Goal: Task Accomplishment & Management: Complete application form

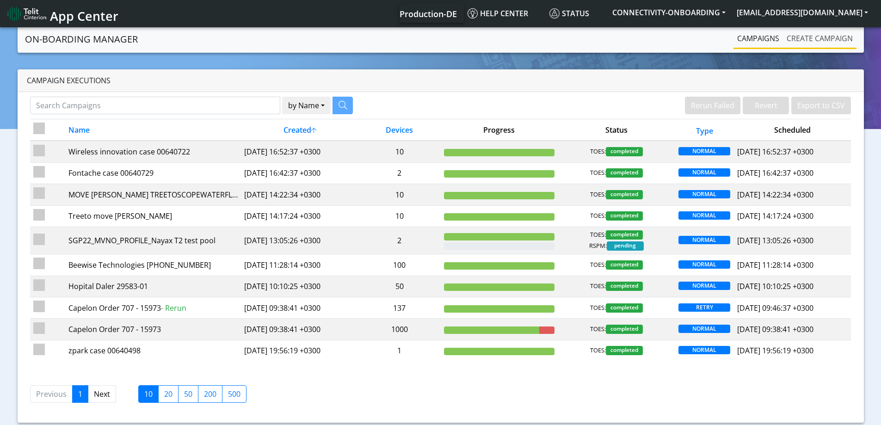
click at [801, 40] on link "Create campaign" at bounding box center [820, 38] width 74 height 19
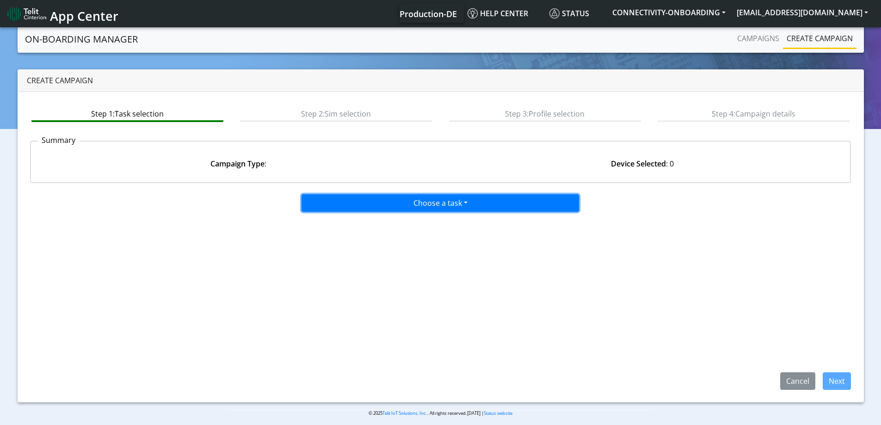
click at [415, 202] on button "Choose a task" at bounding box center [441, 203] width 278 height 18
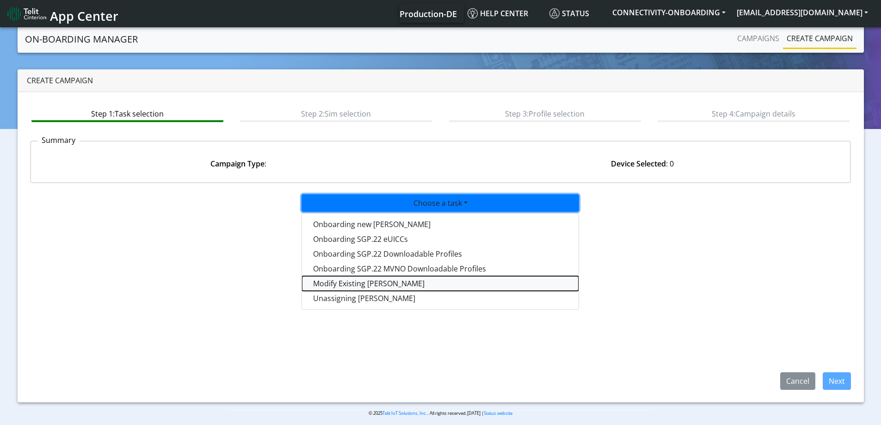
click at [354, 282] on taskiotp-dropdown "Modify Existing [PERSON_NAME]" at bounding box center [440, 283] width 277 height 15
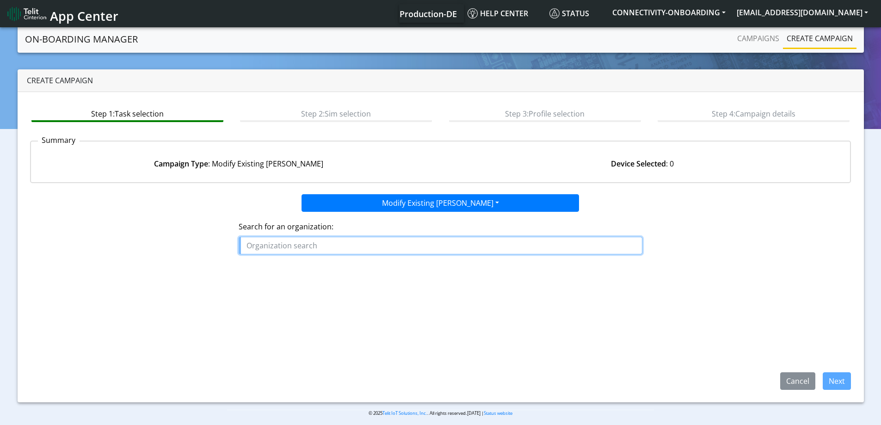
click at [354, 246] on input "text" at bounding box center [441, 246] width 404 height 18
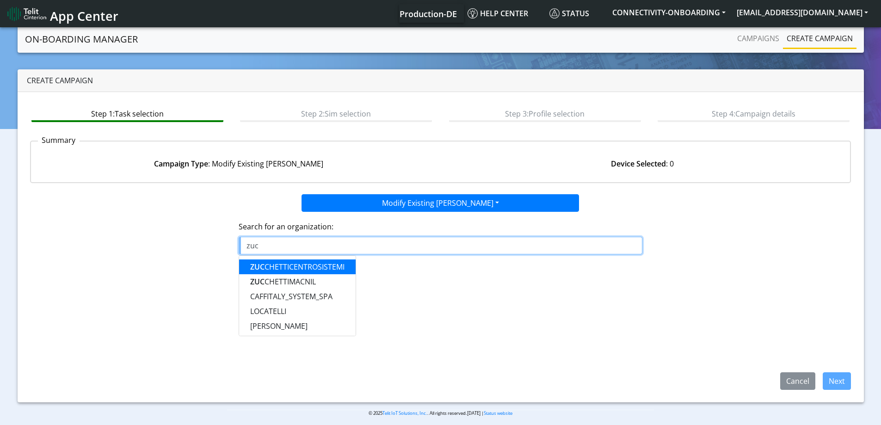
click at [326, 263] on ngb-highlight "ZUC CHETTICENTROSISTEMI" at bounding box center [297, 267] width 94 height 10
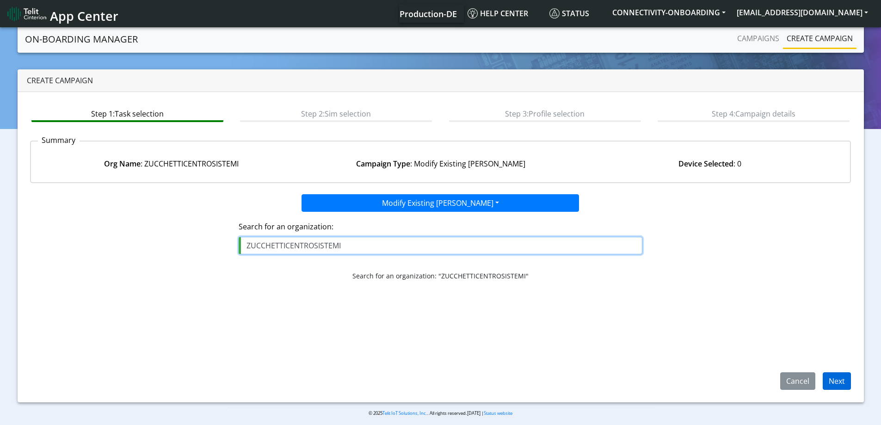
type input "ZUCCHETTICENTROSISTEMI"
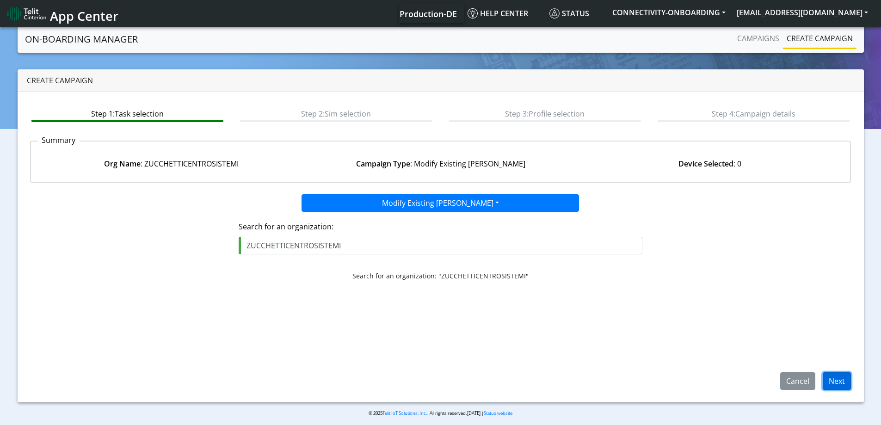
click at [841, 383] on button "Next" at bounding box center [837, 381] width 28 height 18
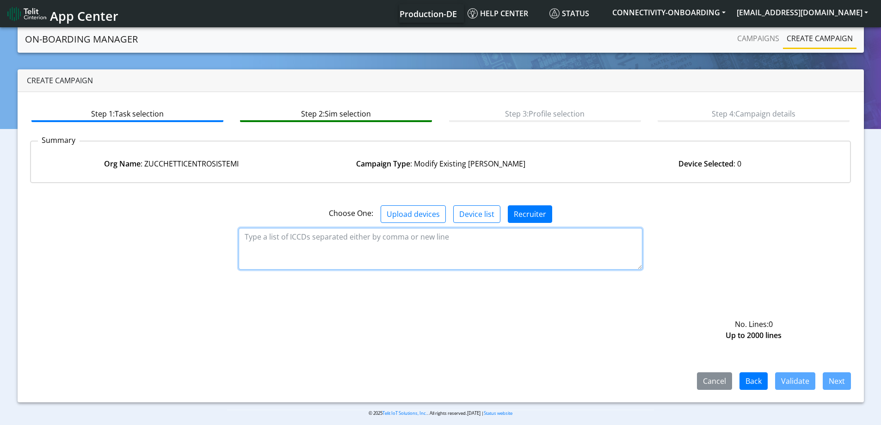
click at [296, 242] on textarea at bounding box center [441, 249] width 404 height 42
paste textarea "89358151000010213810 89358151000009600035 89358151000009609614 8935815100000960…"
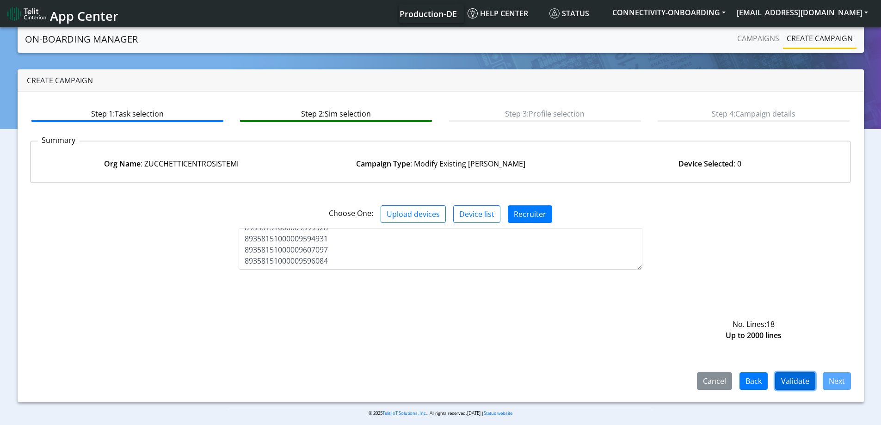
click at [795, 380] on button "Validate" at bounding box center [796, 381] width 40 height 18
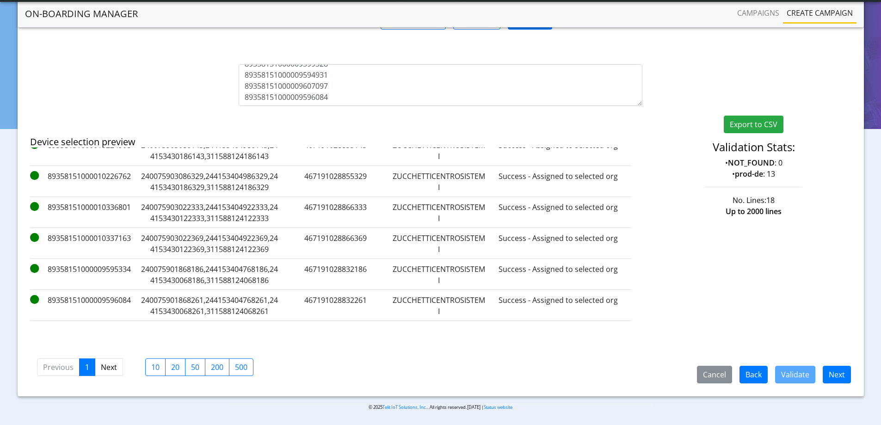
scroll to position [0, 0]
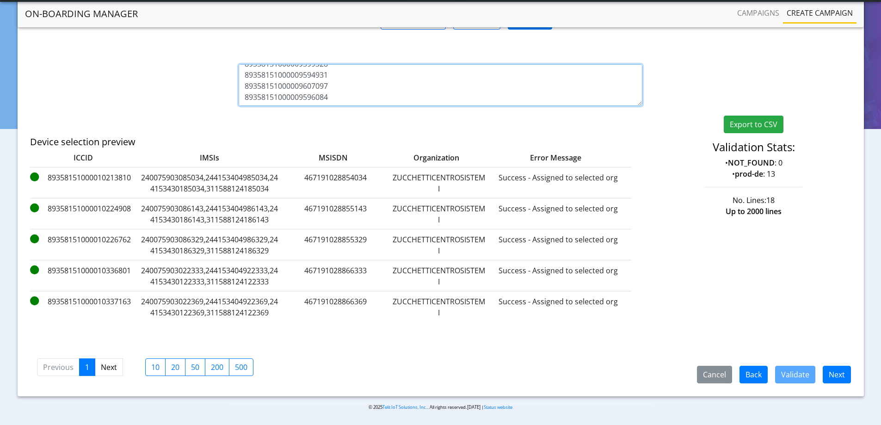
click at [290, 103] on textarea "89358151000010213810 89358151000009600035 89358151000009609614 8935815100000960…" at bounding box center [441, 85] width 404 height 42
click at [389, 87] on textarea "89358151000010213810 89358151000009600035 89358151000009609614 8935815100000960…" at bounding box center [441, 85] width 404 height 42
click at [344, 77] on textarea "89358151000010213810 89358151000009600035 89358151000009609614 8935815100000960…" at bounding box center [441, 85] width 404 height 42
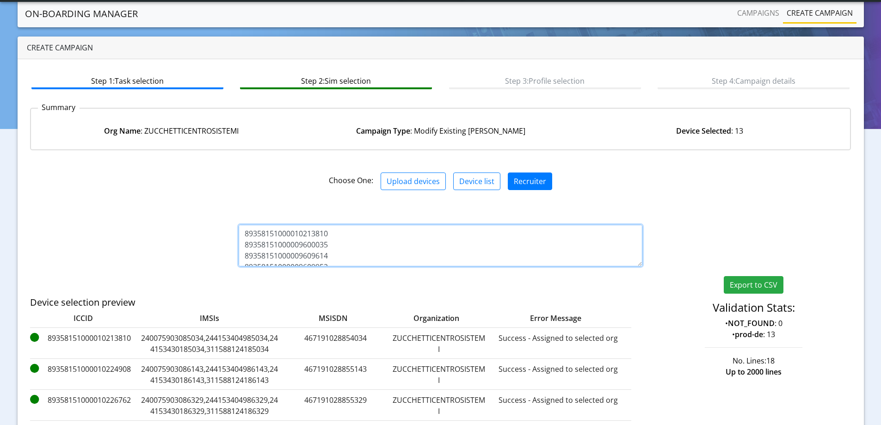
scroll to position [0, 0]
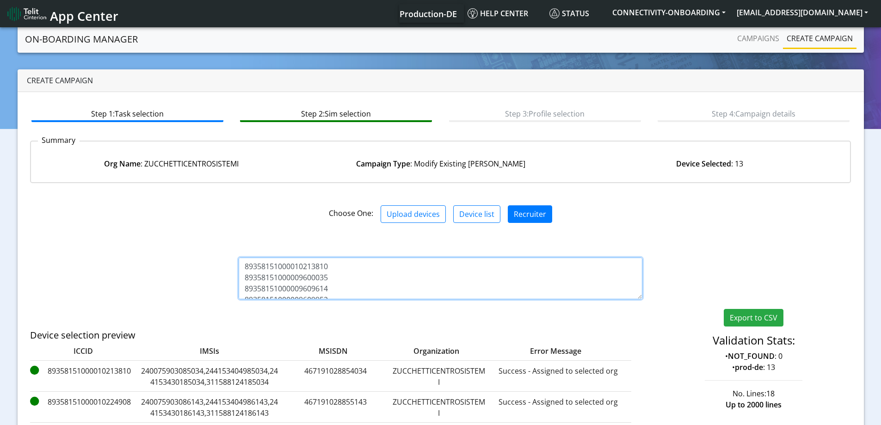
click at [353, 268] on textarea "89358151000010213810 89358151000009600035 89358151000009609614 8935815100000960…" at bounding box center [441, 279] width 404 height 42
click at [363, 276] on textarea "89358151000010213810 89358151000009600035 89358151000009609614 8935815100000960…" at bounding box center [441, 279] width 404 height 42
click at [352, 289] on textarea "89358151000010213810 89358151000009600035 89358151000009609614 8935815100000960…" at bounding box center [441, 279] width 404 height 42
click at [335, 295] on textarea "89358151000010213810 89358151000009600035 89358151000009609614 8935815100000960…" at bounding box center [441, 279] width 404 height 42
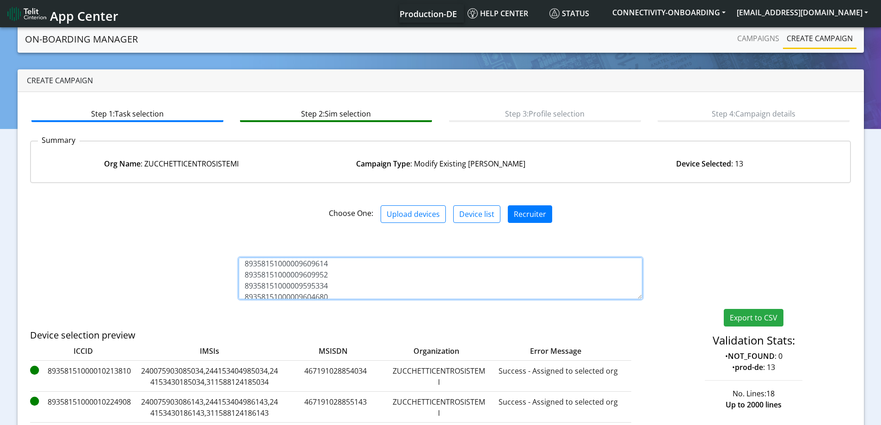
click at [365, 290] on textarea "89358151000010213810 89358151000009600035 89358151000009609614 8935815100000960…" at bounding box center [441, 279] width 404 height 42
click at [367, 292] on textarea "89358151000010213810 89358151000009600035 89358151000009609614 8935815100000960…" at bounding box center [441, 279] width 404 height 42
click at [370, 289] on textarea "89358151000010213810 89358151000009600035 89358151000009609614 8935815100000960…" at bounding box center [441, 279] width 404 height 42
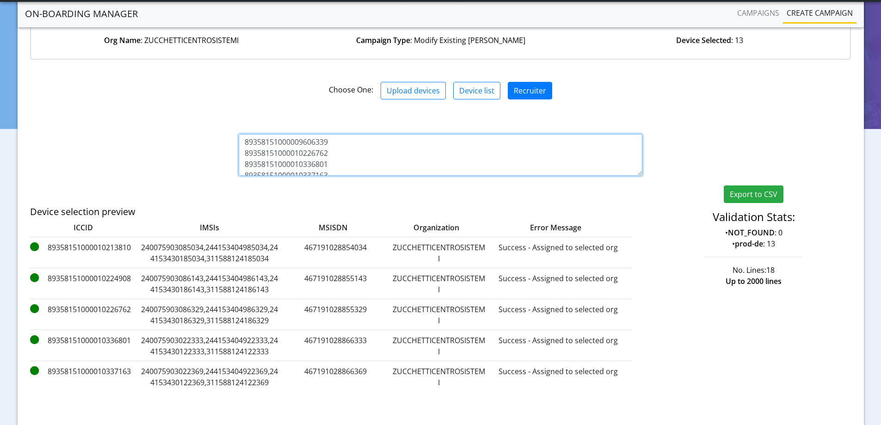
scroll to position [168, 0]
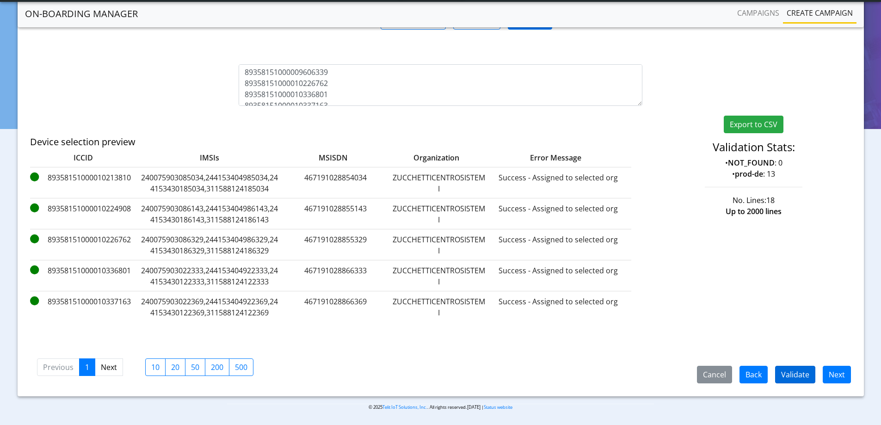
click at [776, 368] on div "Cancel Back Validate Next" at bounding box center [770, 375] width 175 height 18
click at [791, 372] on button "Validate" at bounding box center [796, 375] width 40 height 18
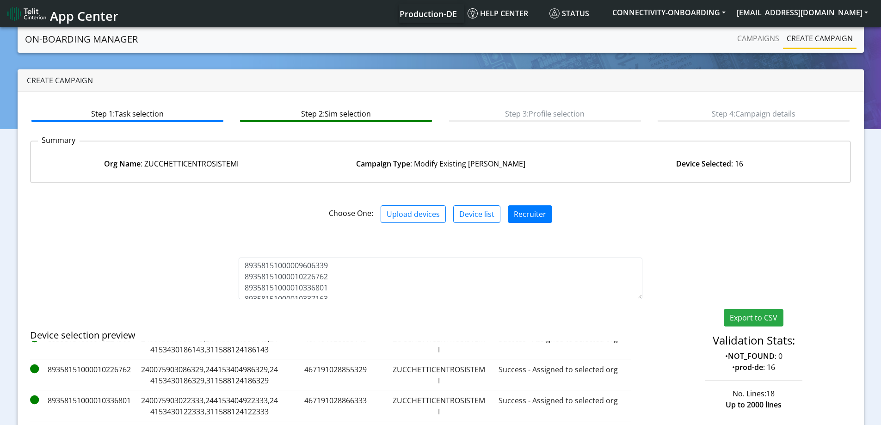
scroll to position [70, 0]
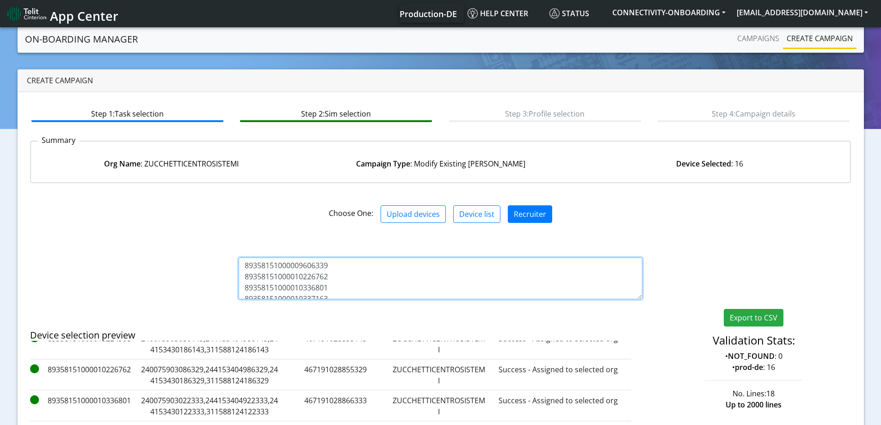
click at [396, 281] on textarea "89358151000010213810 89358151000009600035 89358151000009609614 8935815100000960…" at bounding box center [441, 279] width 404 height 42
click at [368, 294] on textarea "89358151000010213810 89358151000009600035 89358151000009609614 8935815100000960…" at bounding box center [441, 279] width 404 height 42
click at [365, 284] on textarea "89358151000010213810 89358151000009600035 89358151000009609614 8935815100000960…" at bounding box center [441, 279] width 404 height 42
click at [361, 287] on textarea "89358151000010213810 89358151000009600035 89358151000009609614 8935815100000960…" at bounding box center [441, 279] width 404 height 42
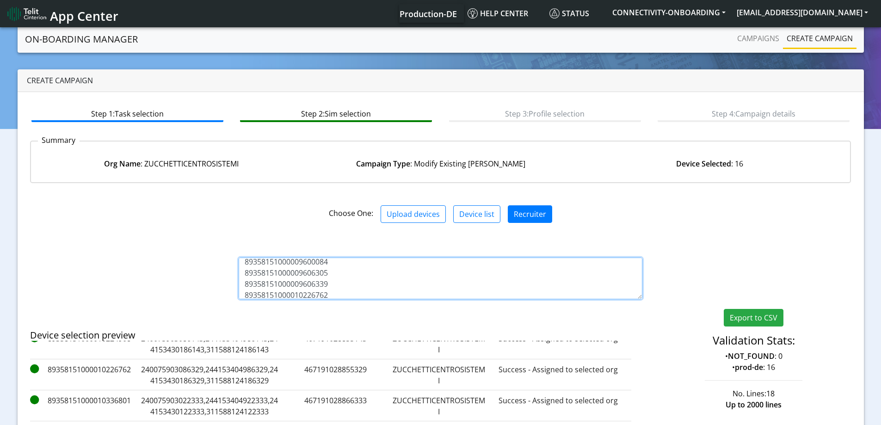
click at [360, 274] on textarea "89358151000010213810 89358151000009600035 89358151000009609614 8935815100000960…" at bounding box center [441, 279] width 404 height 42
click at [380, 260] on textarea "89358151000010213810 89358151000009600035 89358151000009609614 8935815100000960…" at bounding box center [441, 279] width 404 height 42
click at [378, 279] on textarea "89358151000010213810 89358151000009600035 89358151000009609614 8935815100000960…" at bounding box center [441, 279] width 404 height 42
click at [375, 285] on textarea "89358151000010213810 89358151000009600035 89358151000009609614 8935815100000960…" at bounding box center [441, 279] width 404 height 42
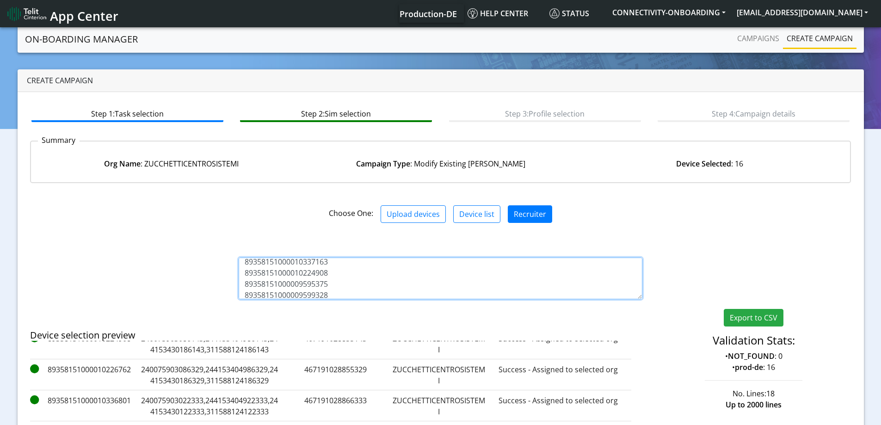
click at [360, 297] on textarea "89358151000010213810 89358151000009600035 89358151000009609614 8935815100000960…" at bounding box center [441, 279] width 404 height 42
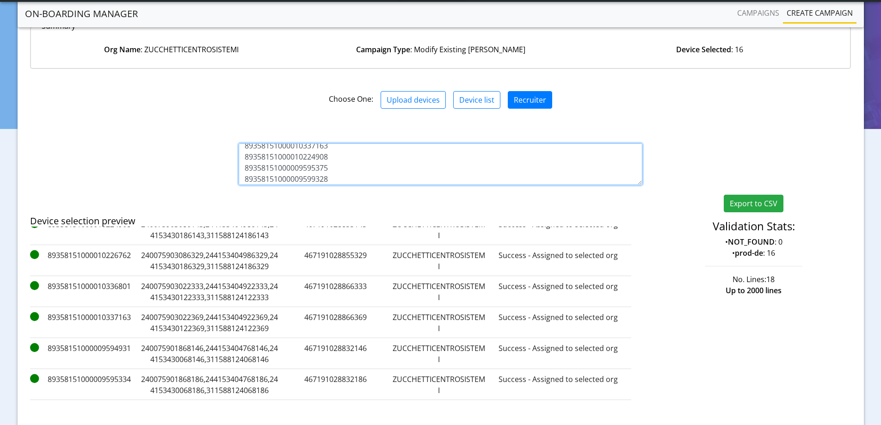
scroll to position [168, 0]
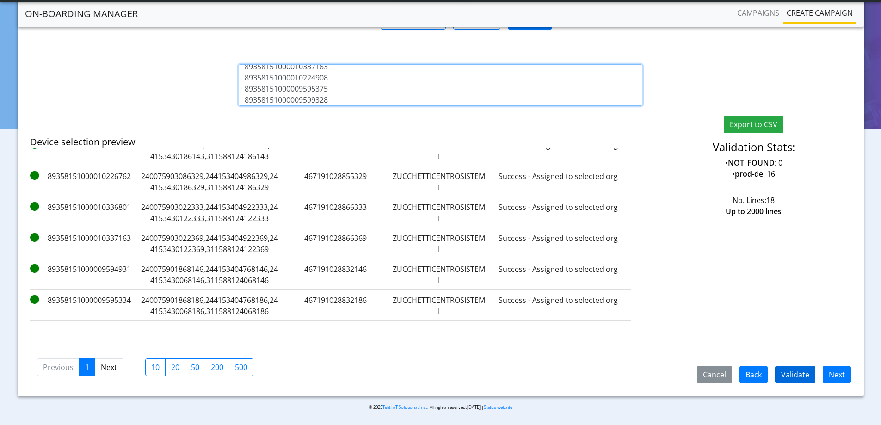
type textarea "89358151000010213810 89358151000009600035 89358151000009609614 8935815100000960…"
click at [795, 375] on button "Validate" at bounding box center [796, 375] width 40 height 18
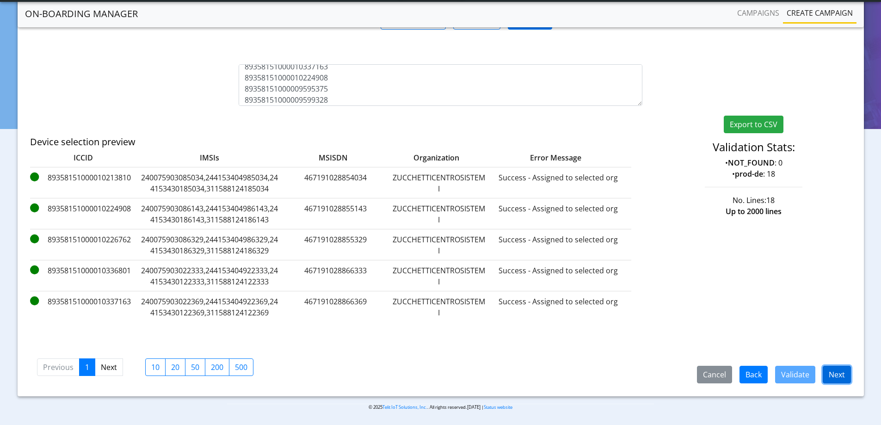
click at [844, 380] on button "Next" at bounding box center [837, 375] width 28 height 18
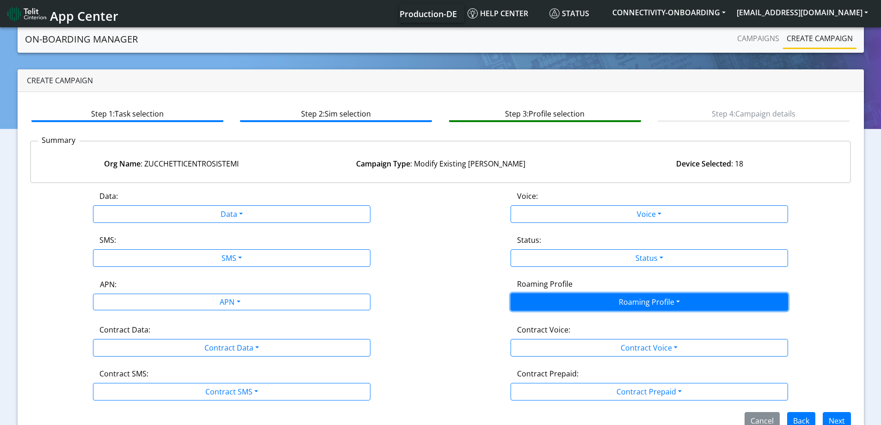
drag, startPoint x: 590, startPoint y: 297, endPoint x: 582, endPoint y: 300, distance: 8.5
click at [590, 296] on button "Roaming Profile" at bounding box center [650, 302] width 278 height 18
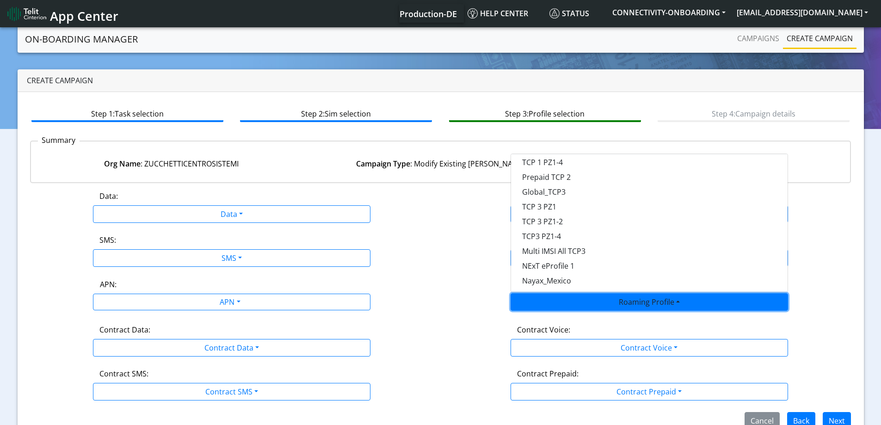
scroll to position [106, 0]
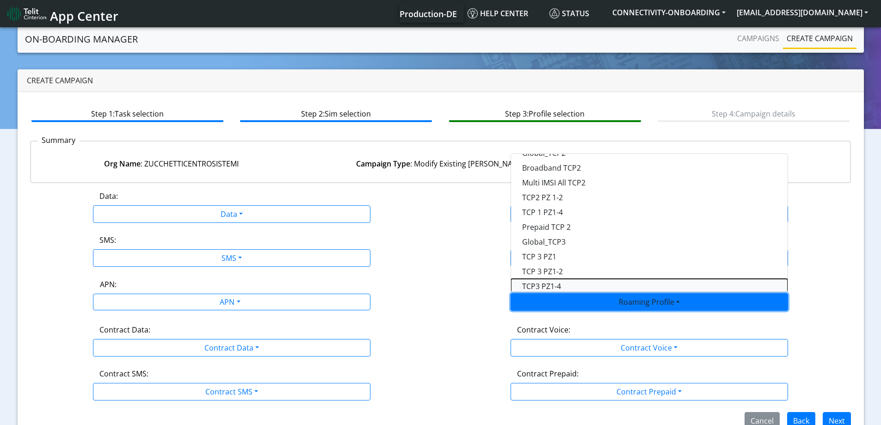
click at [567, 287] on Profile-dropdown "TCP3 PZ1-4" at bounding box center [649, 286] width 277 height 15
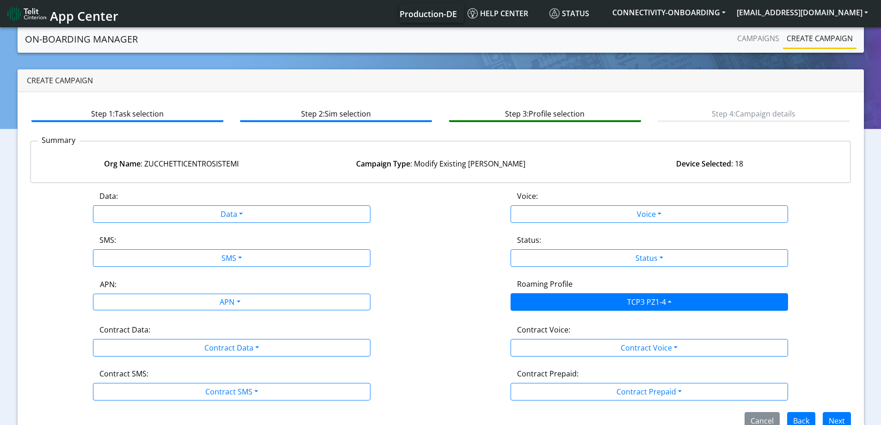
scroll to position [20, 0]
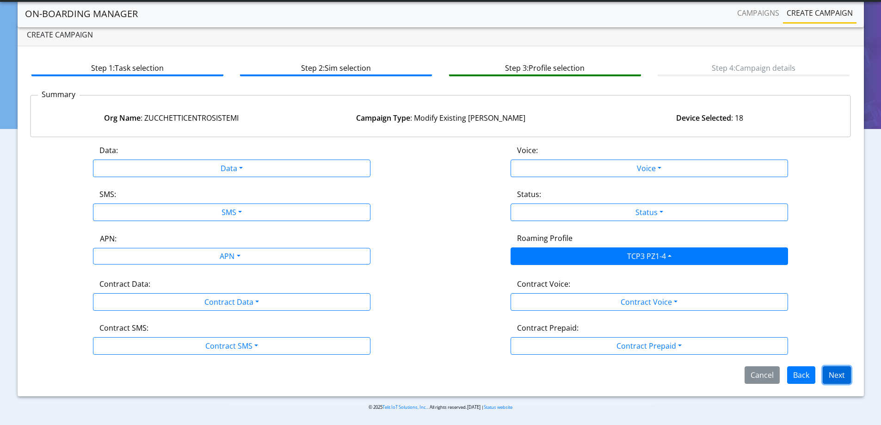
click at [837, 377] on button "Next" at bounding box center [837, 375] width 28 height 18
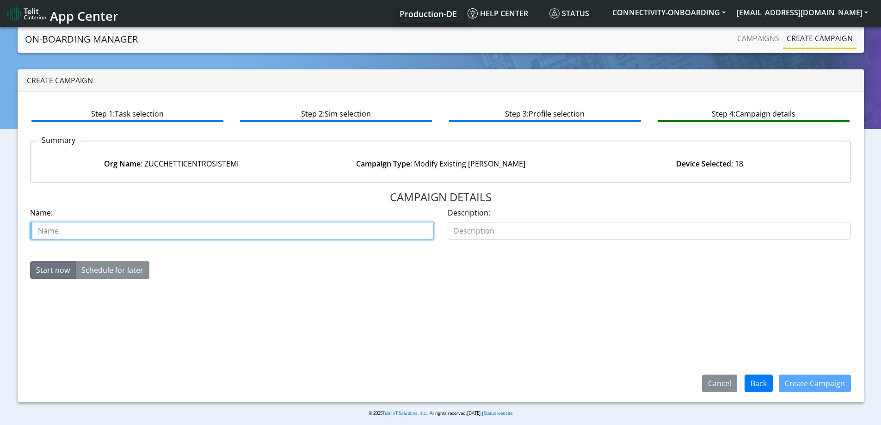
click at [244, 230] on input "text" at bounding box center [232, 231] width 404 height 18
type input "U"
type input "zucheti update roaming profile"
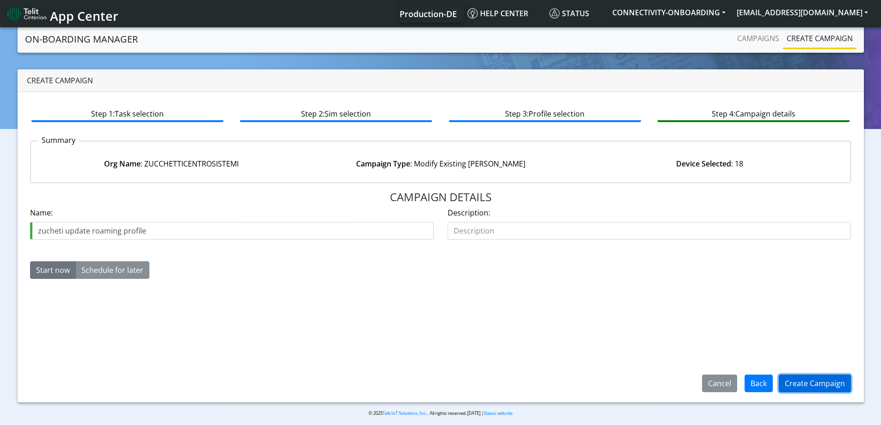
click at [813, 384] on button "Create Campaign" at bounding box center [815, 384] width 72 height 18
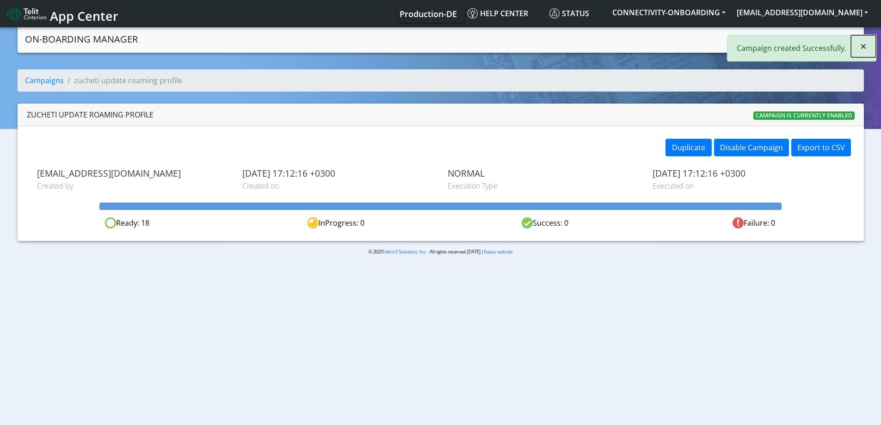
click at [864, 45] on span "×" at bounding box center [864, 45] width 6 height 15
click at [775, 45] on link "Campaigns" at bounding box center [759, 38] width 50 height 19
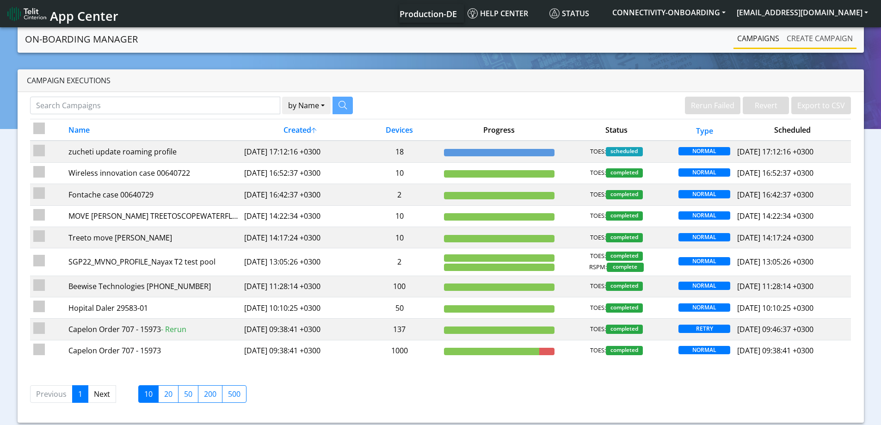
click at [813, 33] on link "Create campaign" at bounding box center [820, 38] width 74 height 19
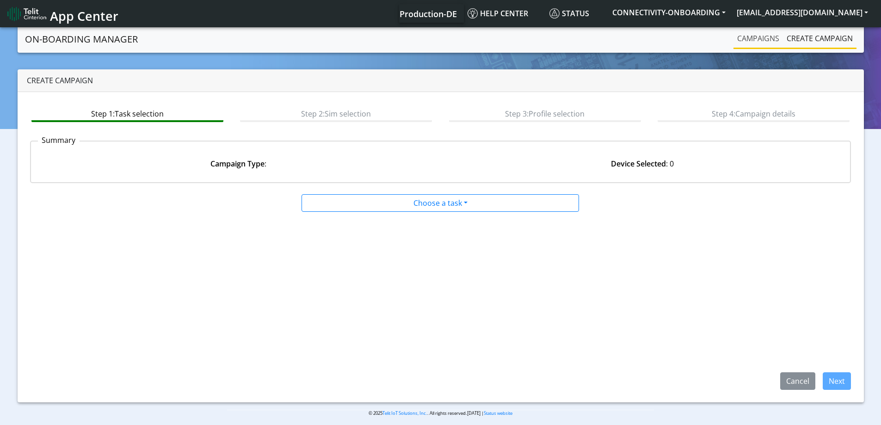
click at [755, 42] on link "Campaigns" at bounding box center [759, 38] width 50 height 19
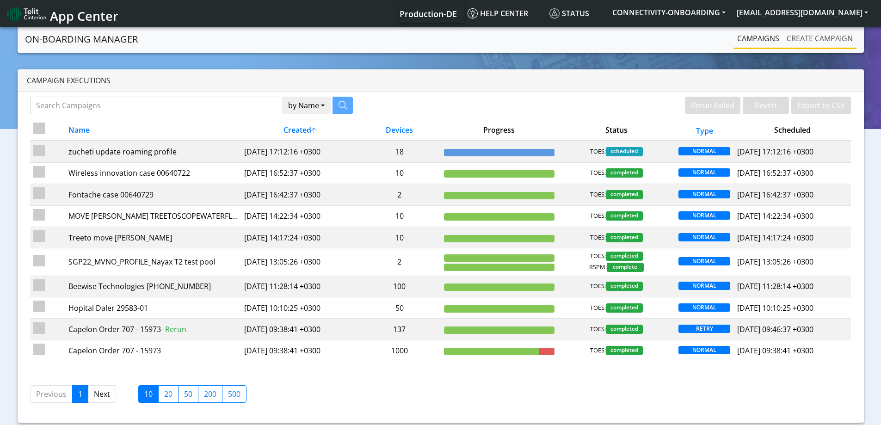
drag, startPoint x: 829, startPoint y: 40, endPoint x: 799, endPoint y: 40, distance: 30.5
click at [829, 40] on link "Create campaign" at bounding box center [820, 38] width 74 height 19
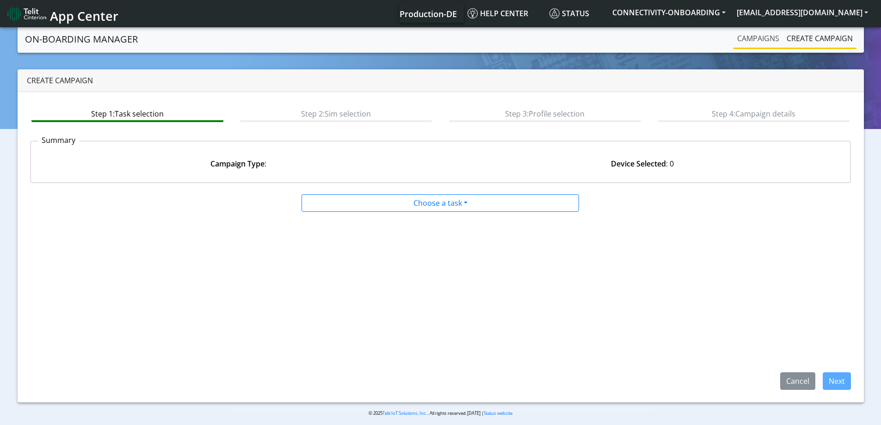
click at [773, 37] on link "Campaigns" at bounding box center [759, 38] width 50 height 19
